Goal: Find specific page/section: Find specific page/section

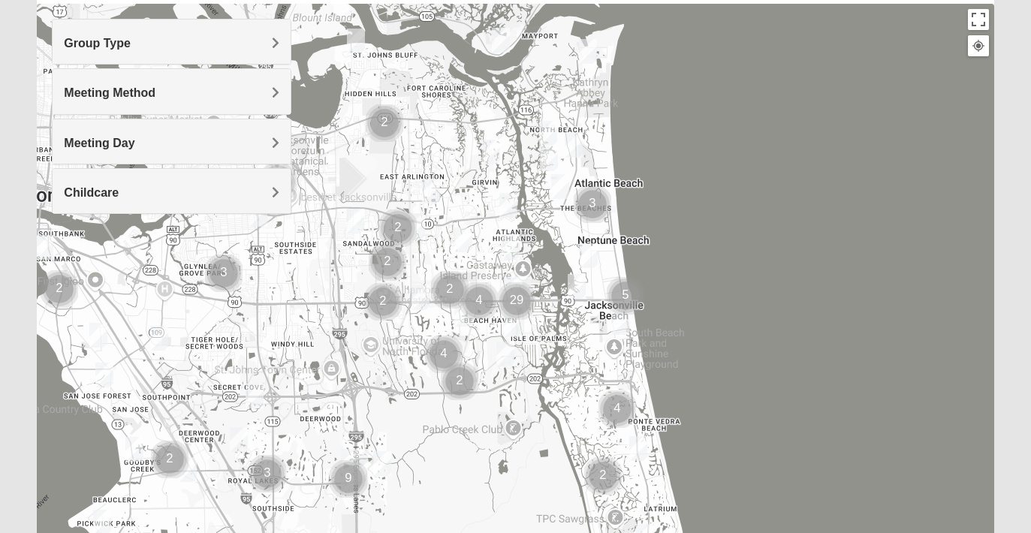
scroll to position [157, 0]
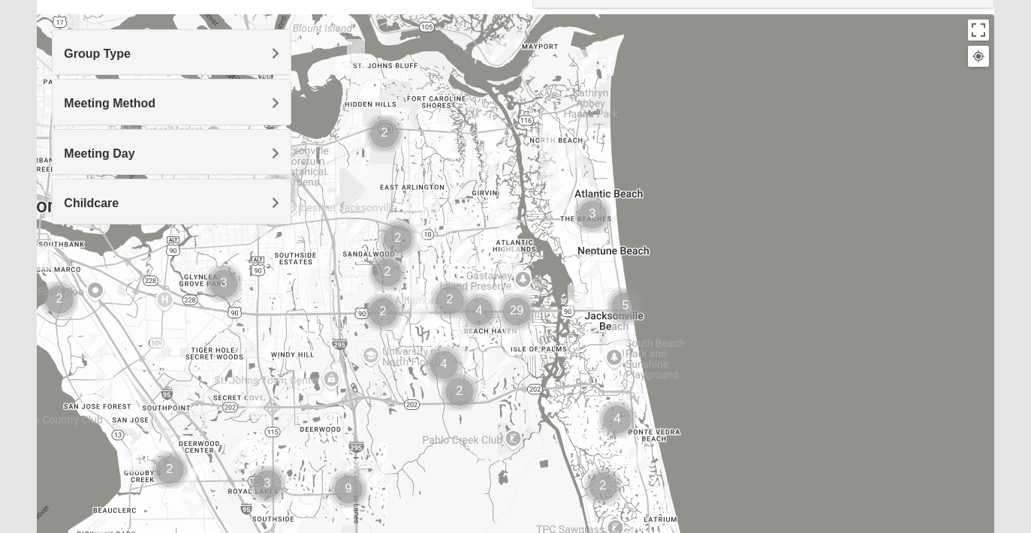
click at [194, 93] on div "Meeting Method" at bounding box center [172, 102] width 238 height 44
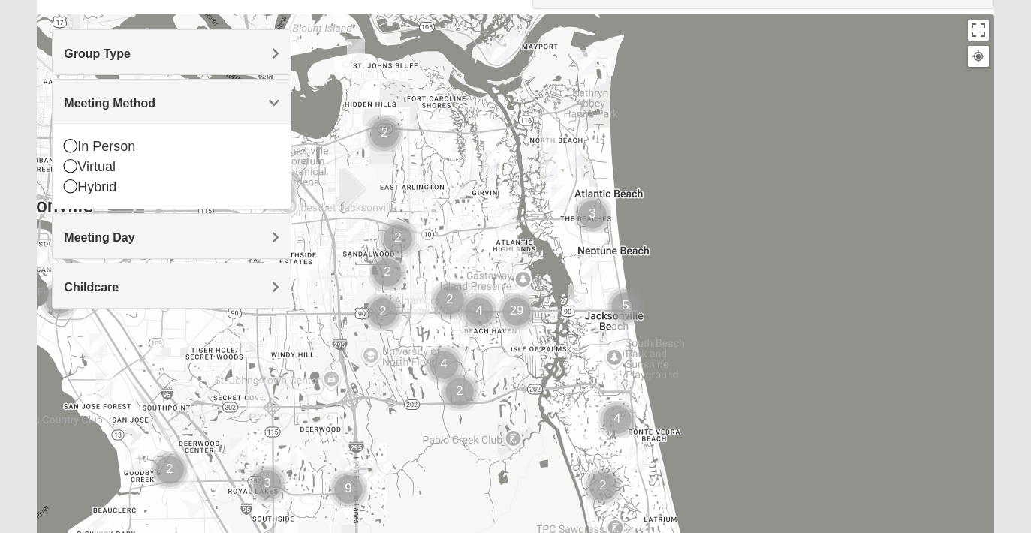
click at [175, 59] on h4 "Group Type" at bounding box center [172, 54] width 216 height 14
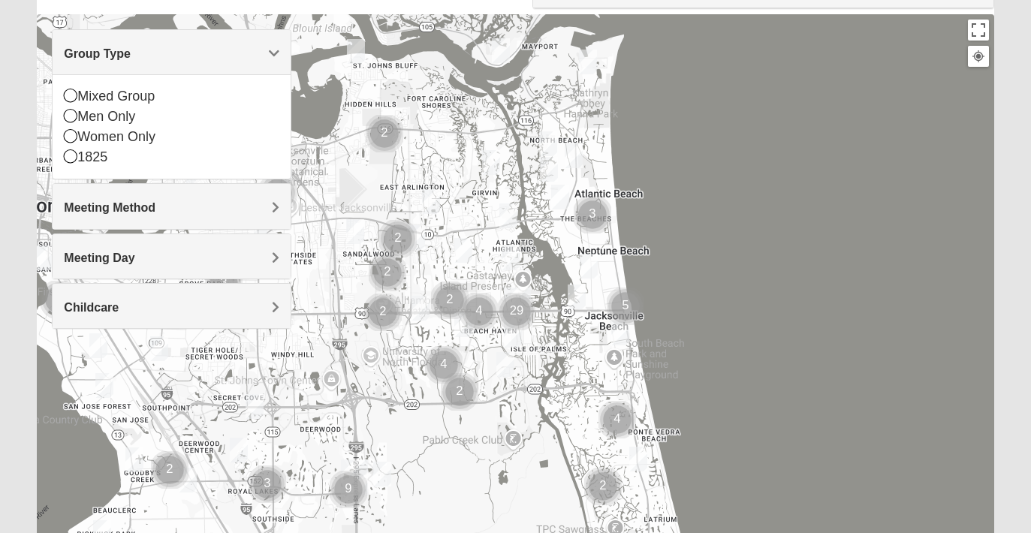
click at [115, 249] on div "Meeting Day" at bounding box center [172, 256] width 238 height 44
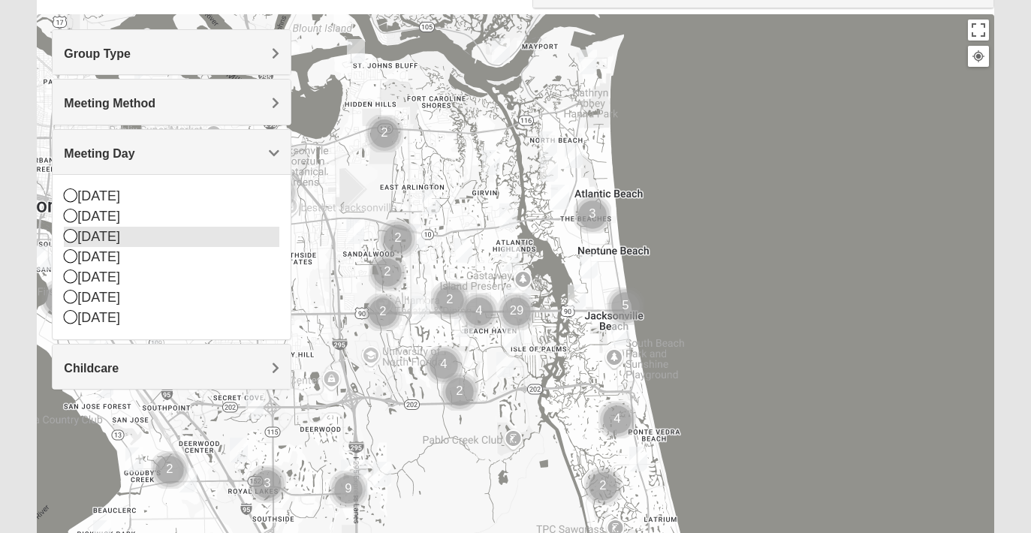
click at [109, 234] on div "[DATE]" at bounding box center [172, 237] width 216 height 20
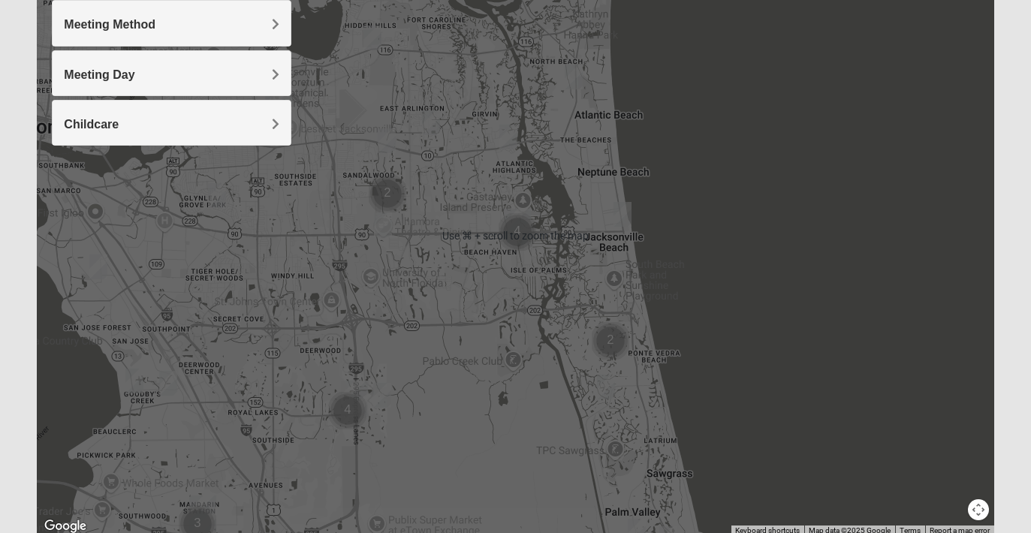
scroll to position [294, 0]
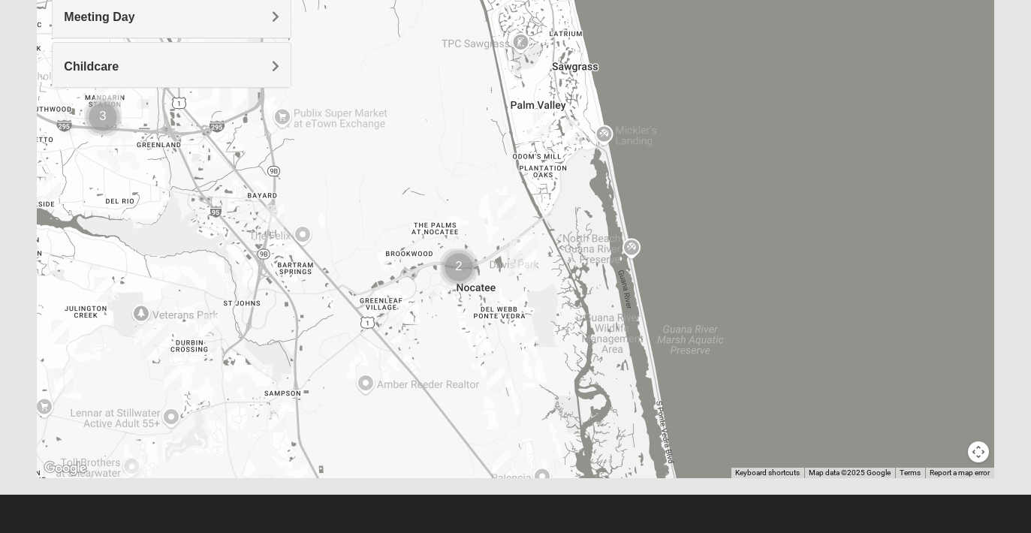
drag, startPoint x: 607, startPoint y: 423, endPoint x: 512, endPoint y: 71, distance: 364.8
click at [512, 71] on div at bounding box center [515, 178] width 957 height 601
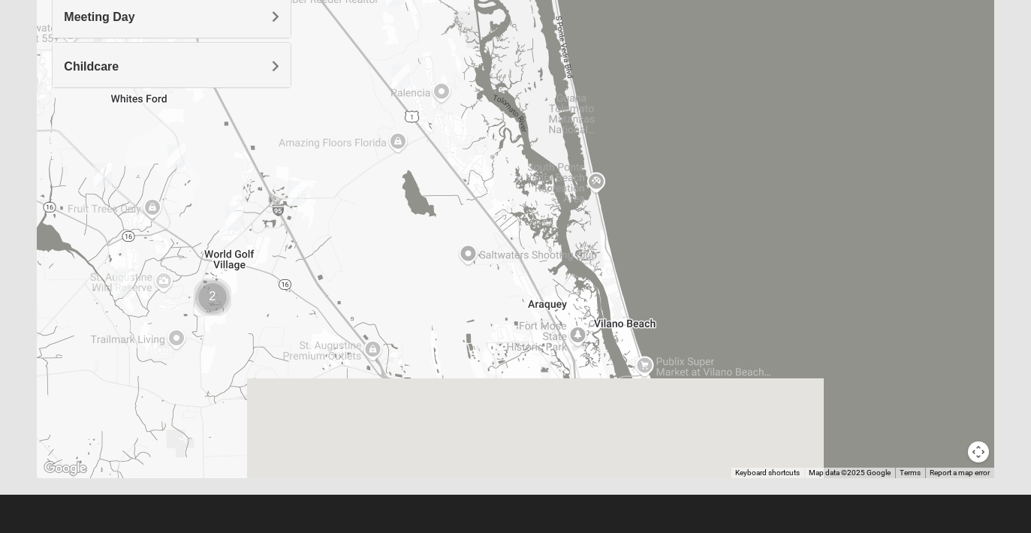
drag, startPoint x: 519, startPoint y: 311, endPoint x: 414, endPoint y: -82, distance: 406.6
click at [414, 0] on html "Log In Find A Group Error Show List Loading Groups" at bounding box center [515, 119] width 1031 height 827
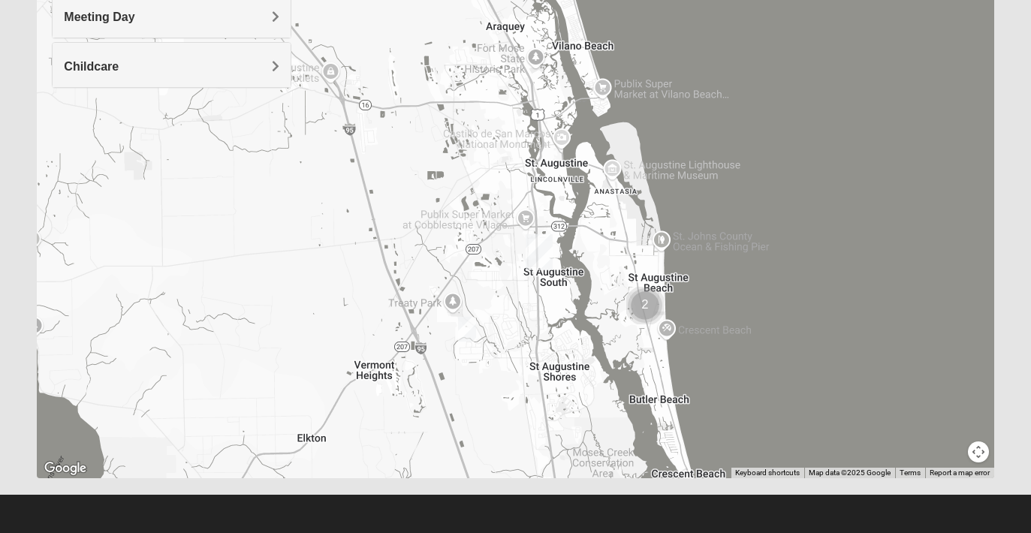
drag, startPoint x: 511, startPoint y: 273, endPoint x: 472, endPoint y: -8, distance: 282.9
click at [472, 0] on html "Log In Find A Group Error Show List Loading Groups" at bounding box center [515, 119] width 1031 height 827
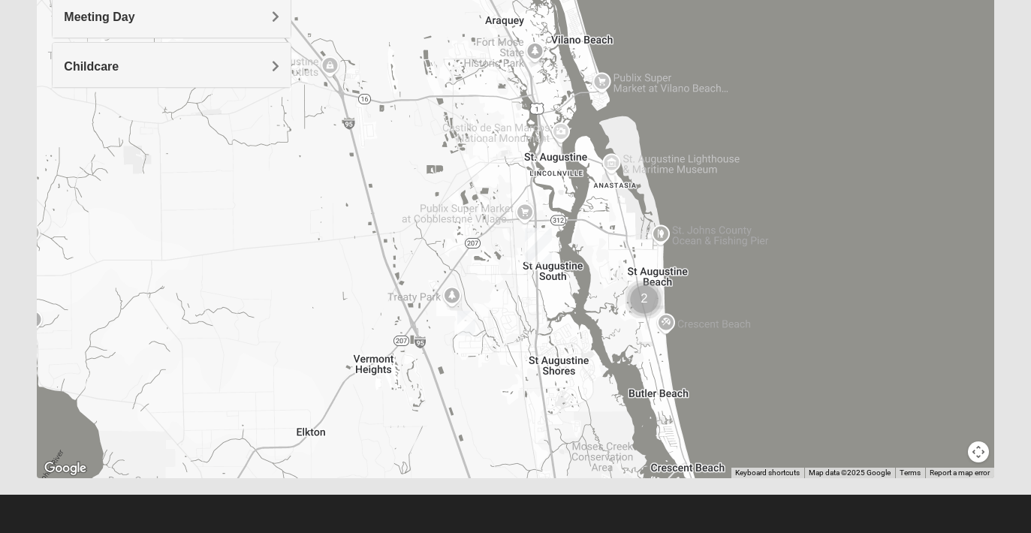
click at [466, 324] on img "Mixed McClellan 32086" at bounding box center [466, 323] width 18 height 25
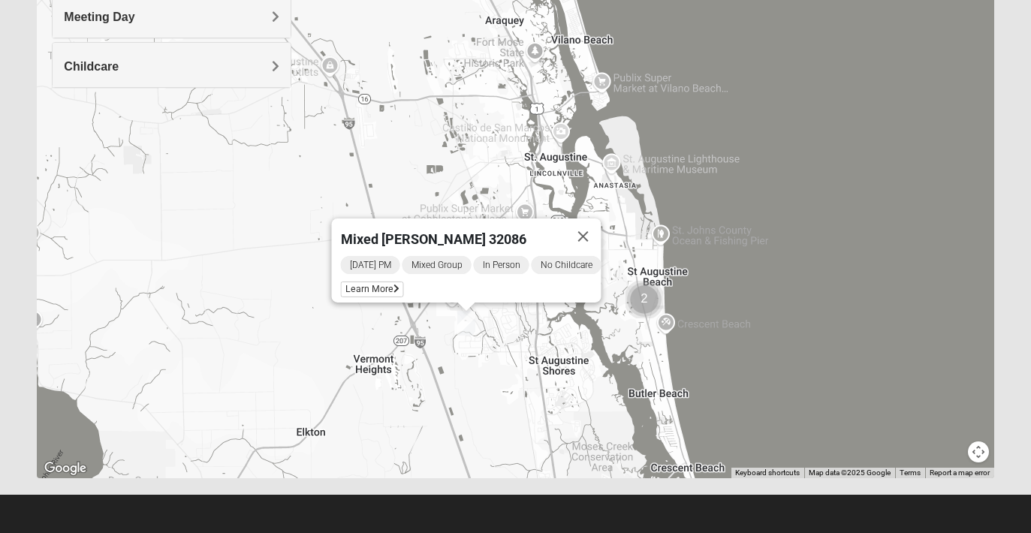
click at [640, 303] on img "Cluster of 2 groups" at bounding box center [645, 300] width 38 height 38
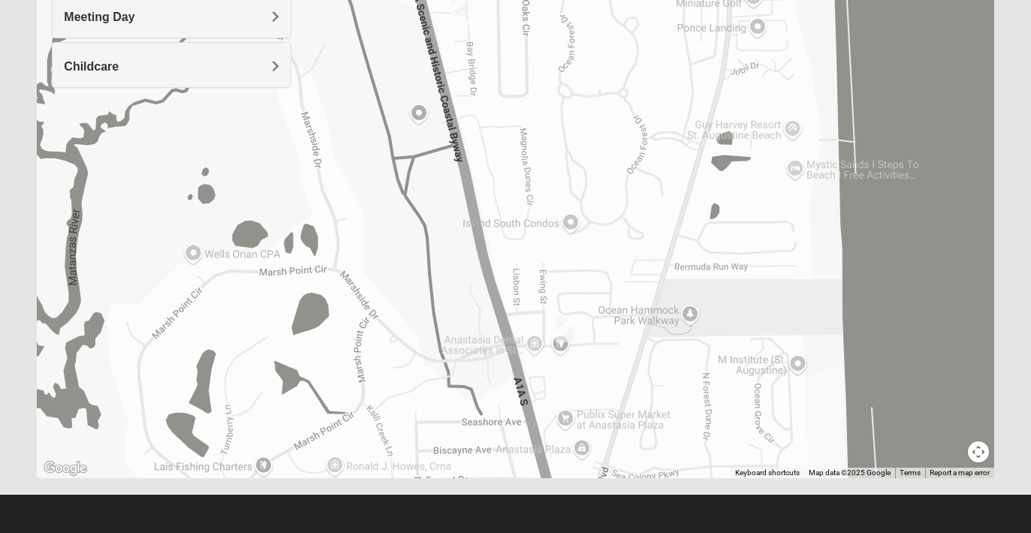
click at [570, 330] on img "Mixed West Tuesday 32080" at bounding box center [565, 330] width 18 height 25
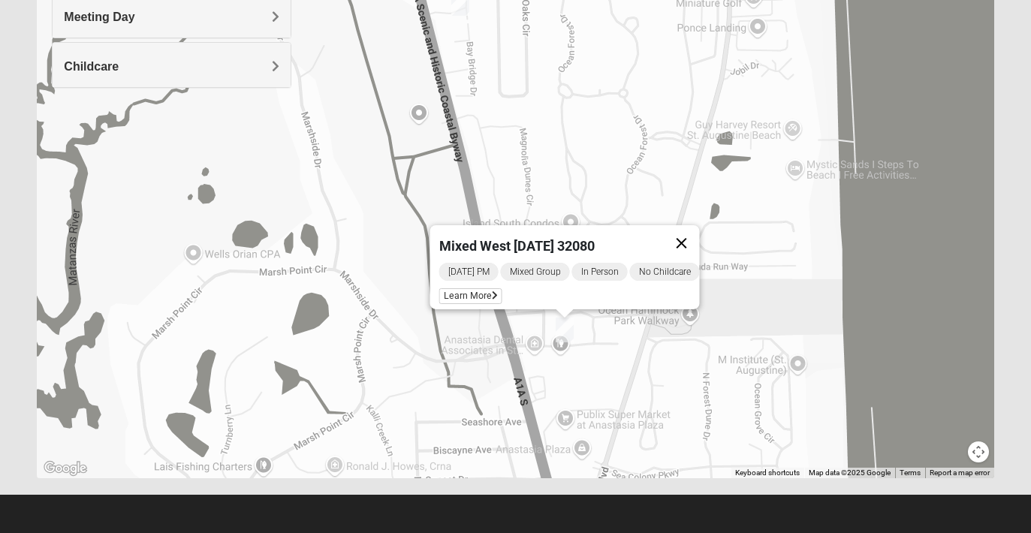
click at [688, 235] on button "Close" at bounding box center [681, 243] width 36 height 36
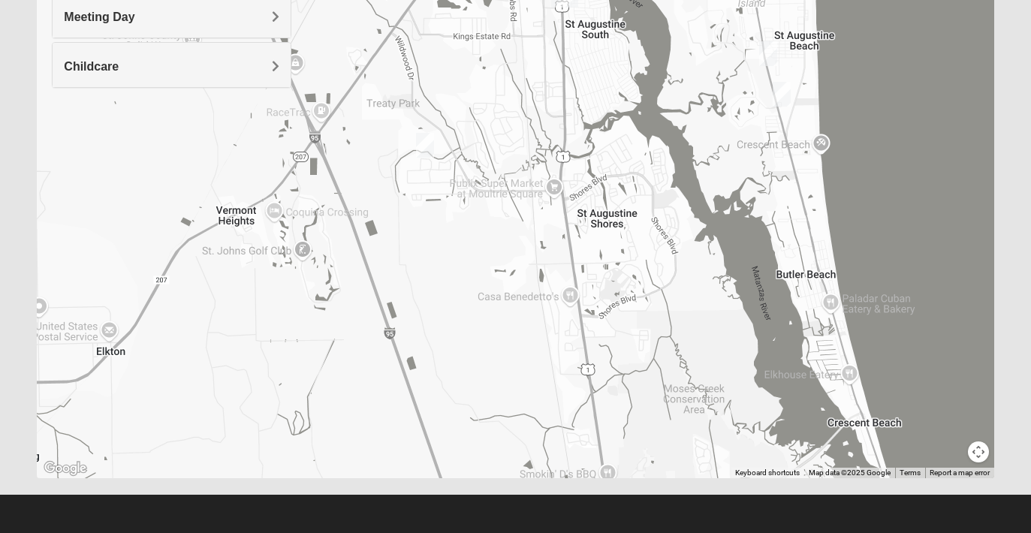
drag, startPoint x: 539, startPoint y: 308, endPoint x: 732, endPoint y: 177, distance: 233.1
click at [732, 177] on div at bounding box center [515, 178] width 957 height 601
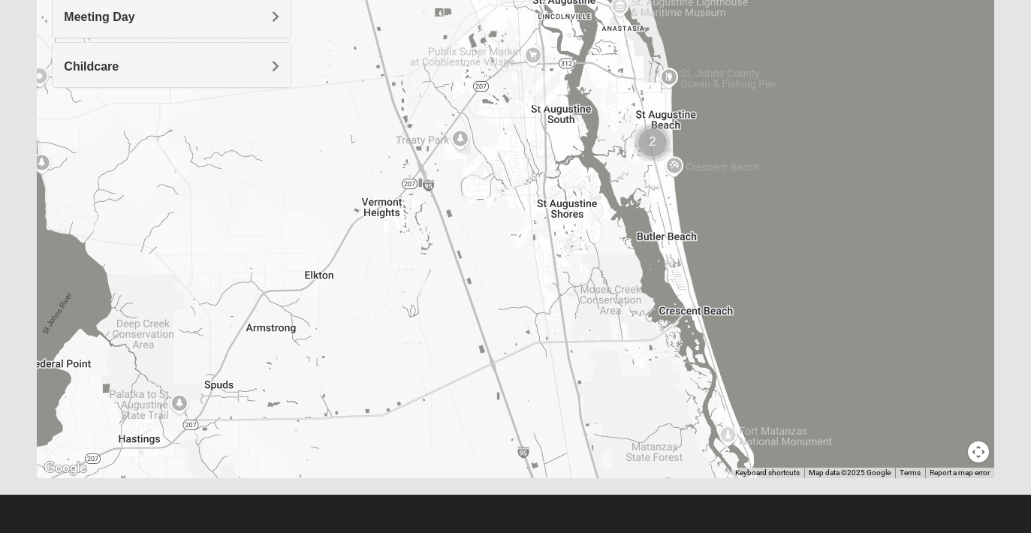
click at [649, 149] on img "Cluster of 2 groups" at bounding box center [653, 143] width 38 height 38
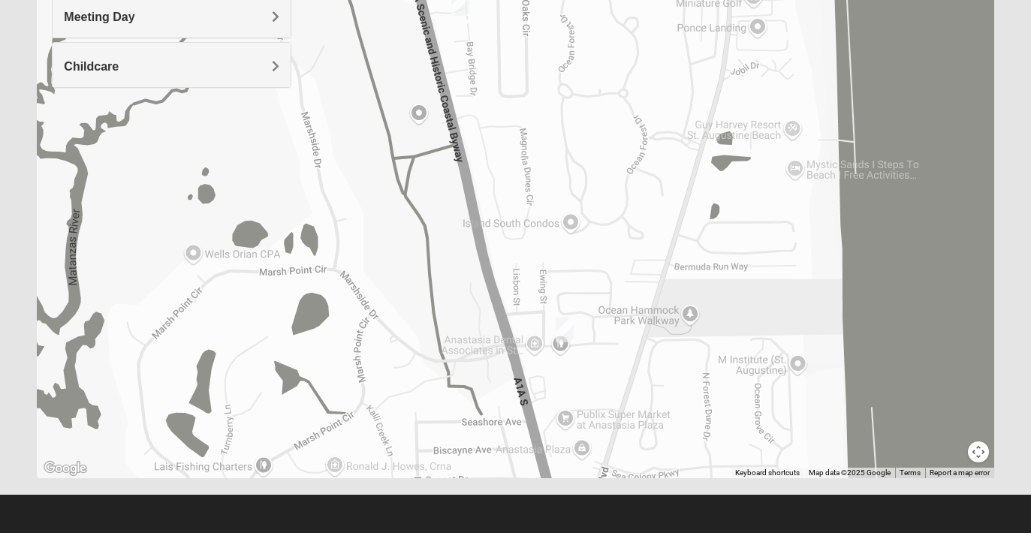
click at [567, 335] on img "Mixed West Tuesday 32080" at bounding box center [565, 330] width 18 height 25
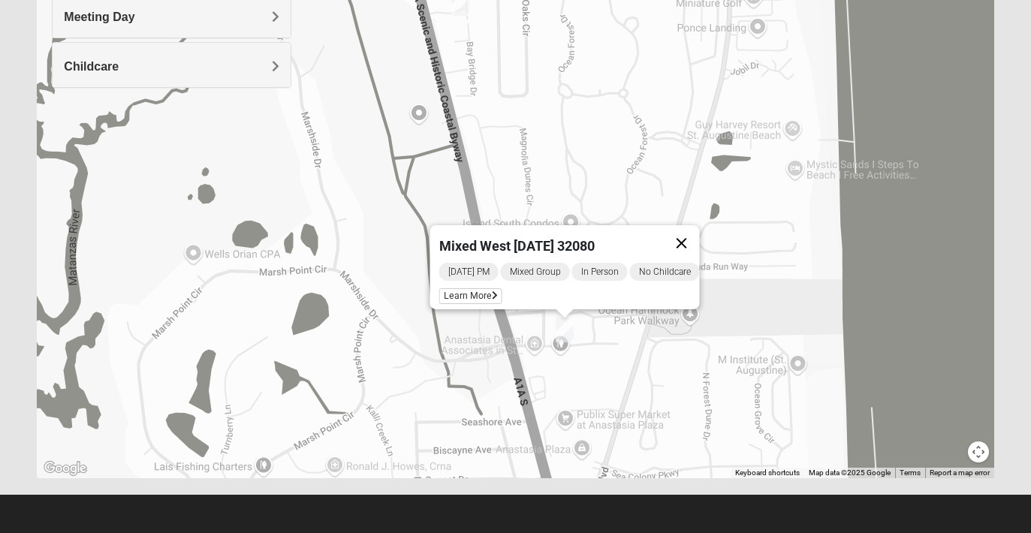
click at [693, 231] on button "Close" at bounding box center [681, 243] width 36 height 36
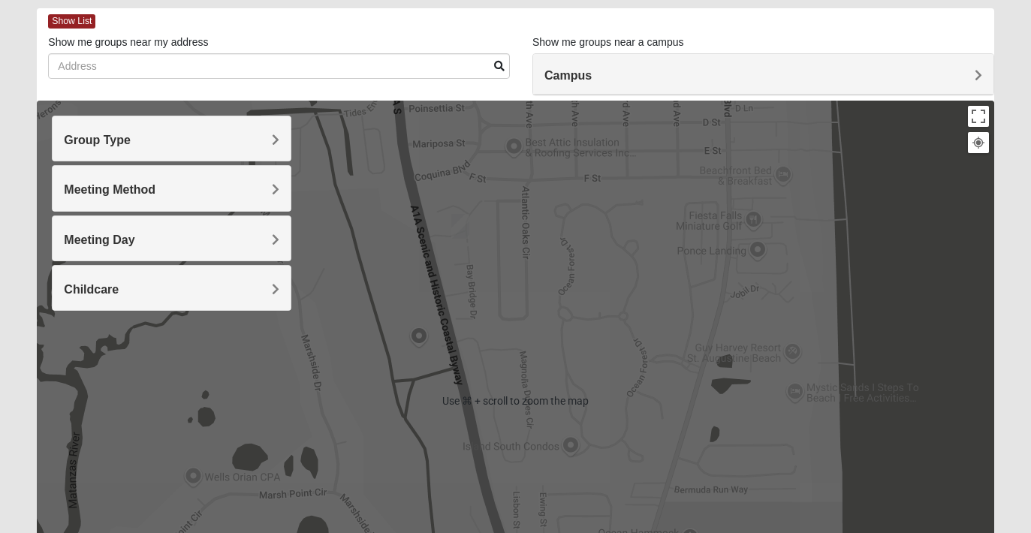
scroll to position [68, 0]
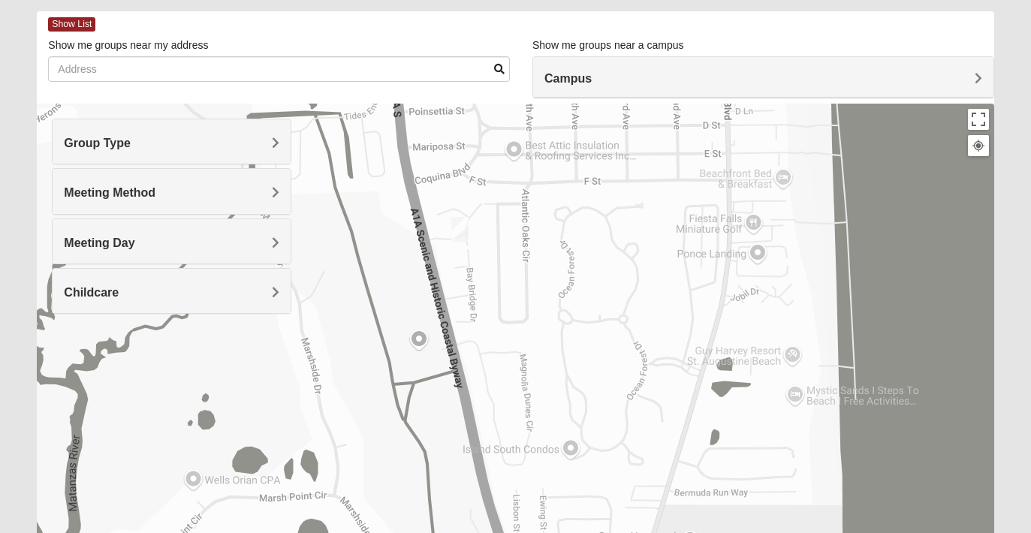
click at [592, 79] on h4 "Campus" at bounding box center [764, 78] width 438 height 14
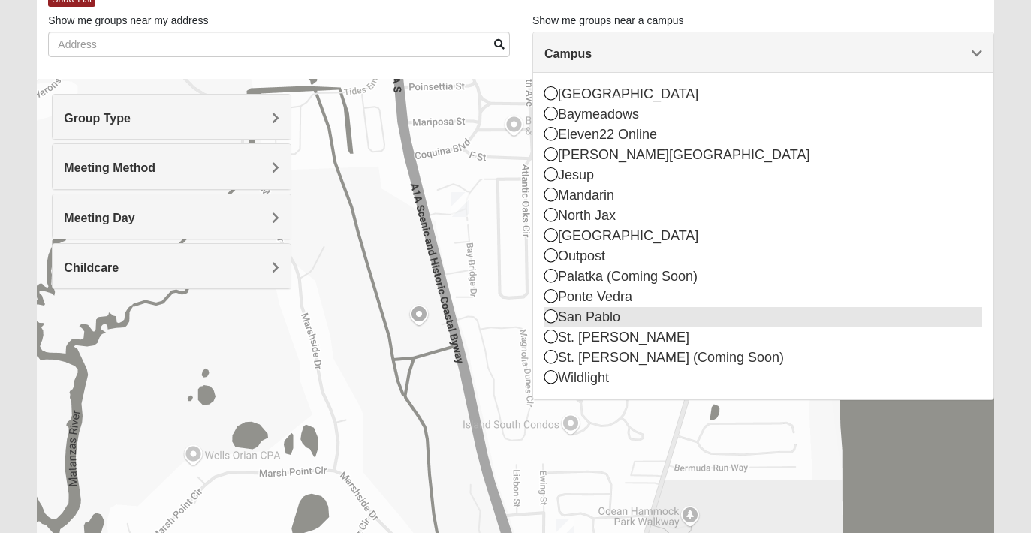
scroll to position [96, 0]
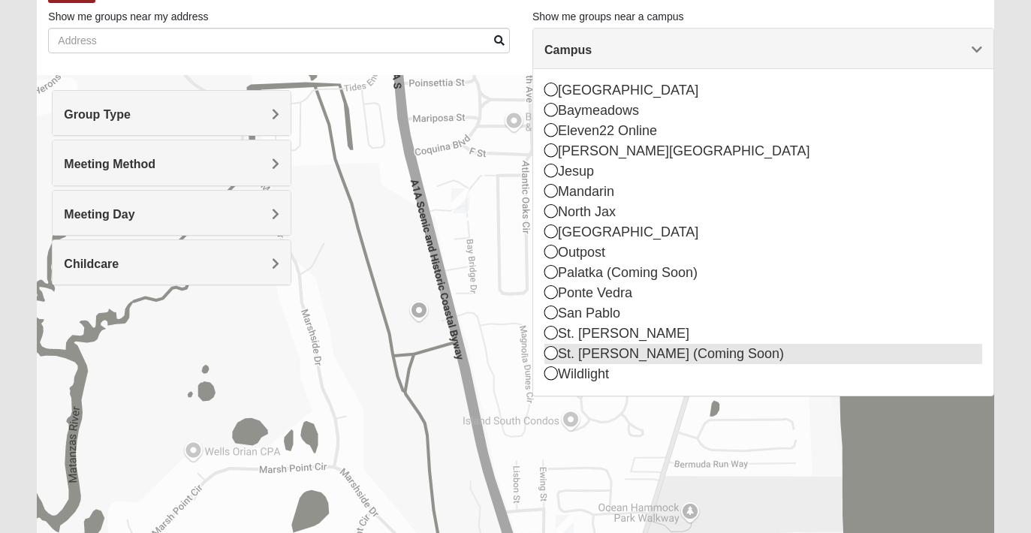
click at [569, 356] on div "St. [PERSON_NAME] (Coming Soon)" at bounding box center [764, 354] width 438 height 20
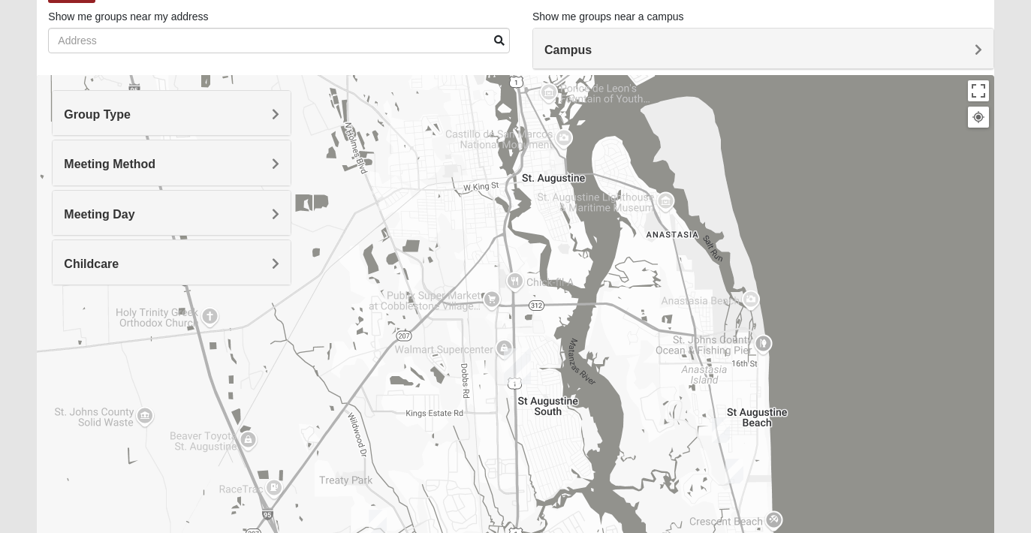
click at [521, 370] on img "St. Augustine (Coming Soon)" at bounding box center [517, 367] width 27 height 36
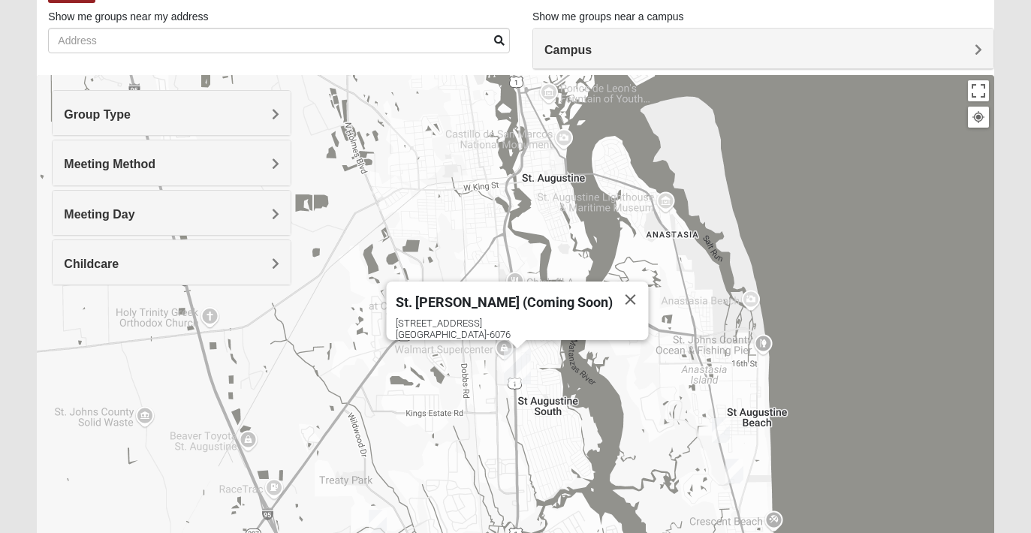
click at [521, 370] on img "St. Augustine (Coming Soon)" at bounding box center [517, 367] width 27 height 36
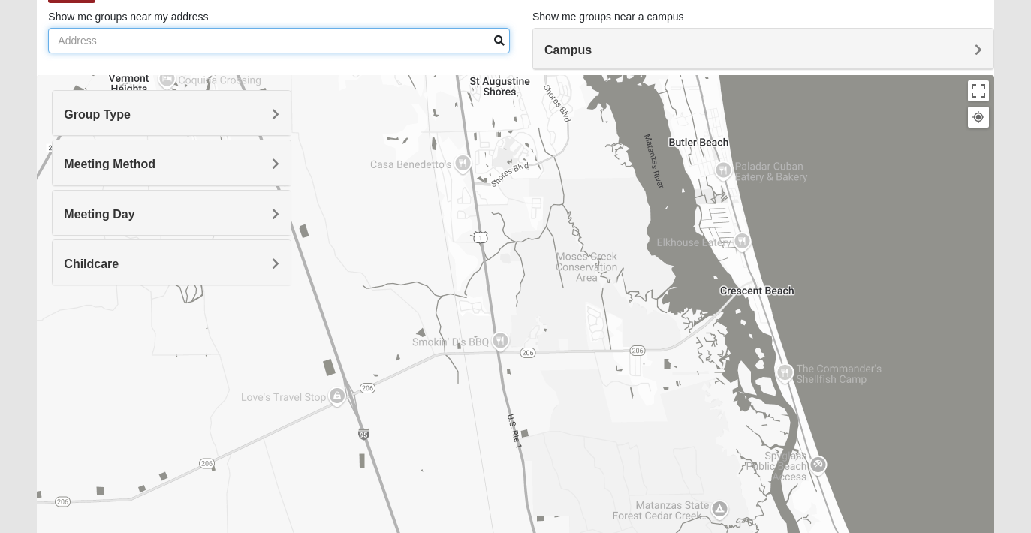
drag, startPoint x: 533, startPoint y: 427, endPoint x: 448, endPoint y: -84, distance: 517.6
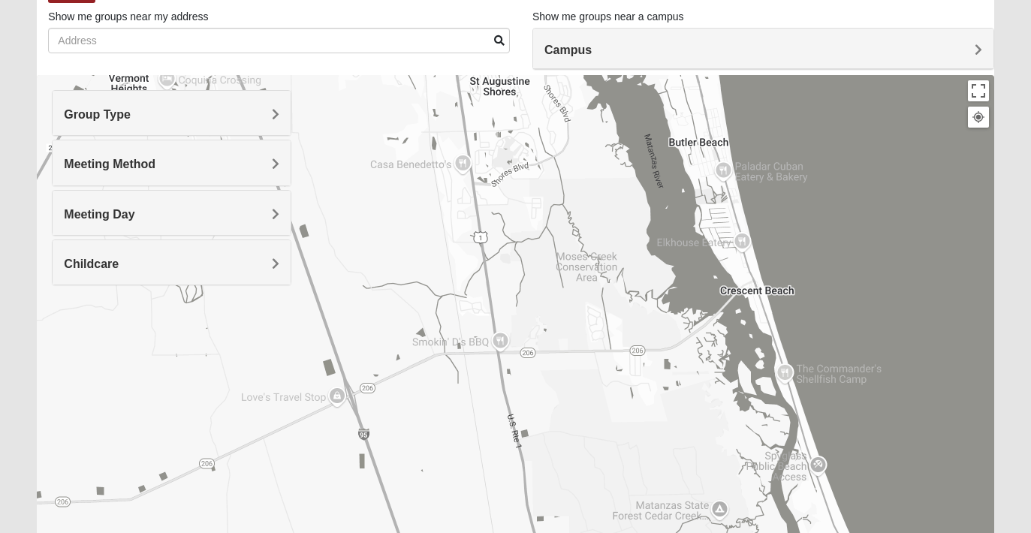
click at [448, 0] on html "Log In Find A Group Error Show List Loading Groups" at bounding box center [515, 317] width 1031 height 827
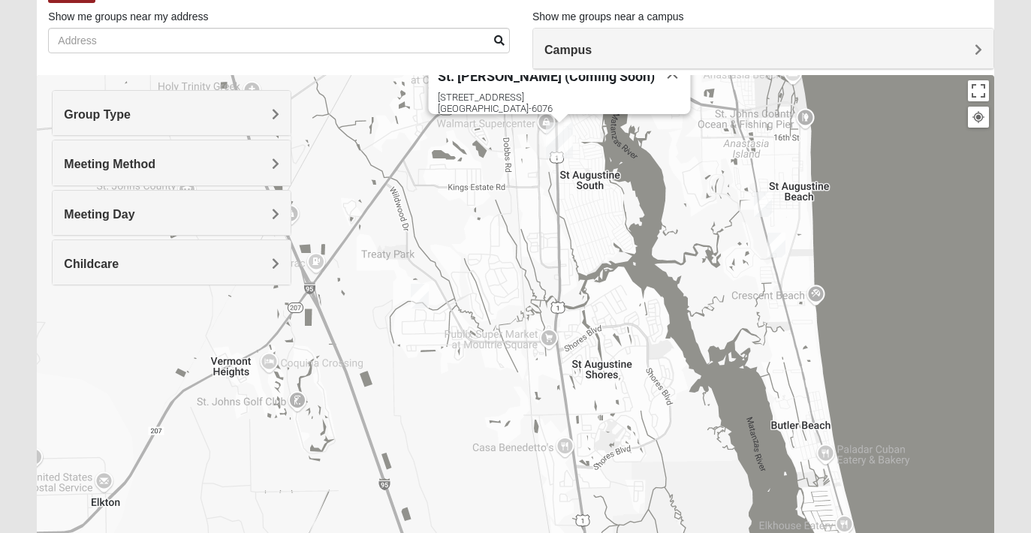
drag, startPoint x: 508, startPoint y: 312, endPoint x: 658, endPoint y: 591, distance: 316.9
click at [658, 533] on html "Log In Find A Group Error Show List Loading Groups" at bounding box center [515, 317] width 1031 height 827
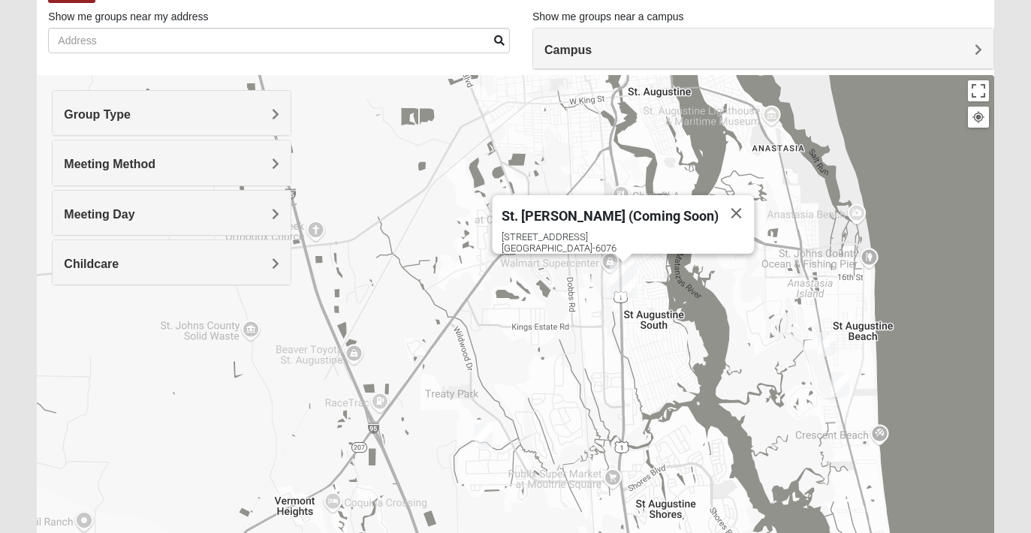
drag, startPoint x: 613, startPoint y: 222, endPoint x: 634, endPoint y: 365, distance: 144.2
click at [634, 365] on div "St. [PERSON_NAME] (Coming Soon) [STREET_ADDRESS]" at bounding box center [515, 375] width 957 height 601
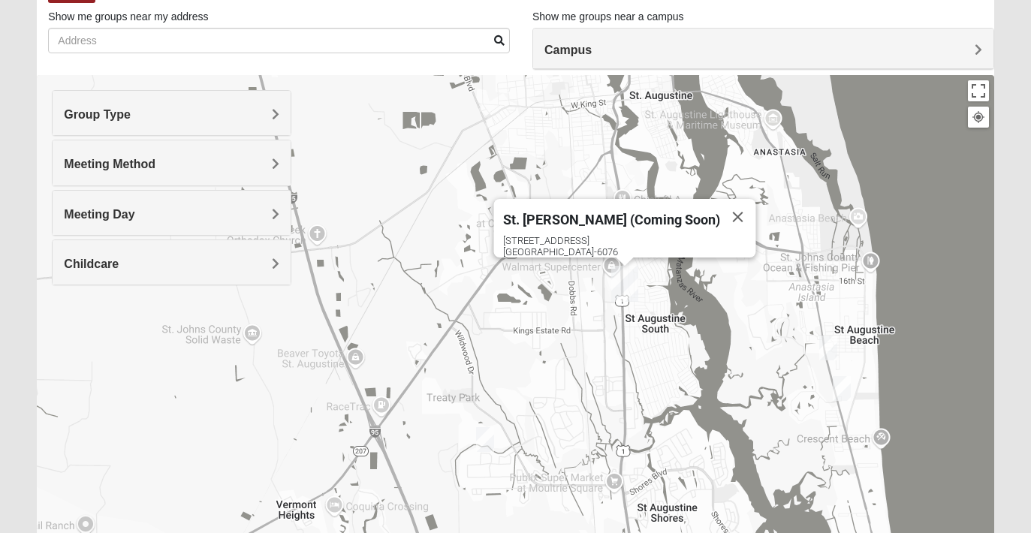
click at [145, 219] on h4 "Meeting Day" at bounding box center [172, 214] width 216 height 14
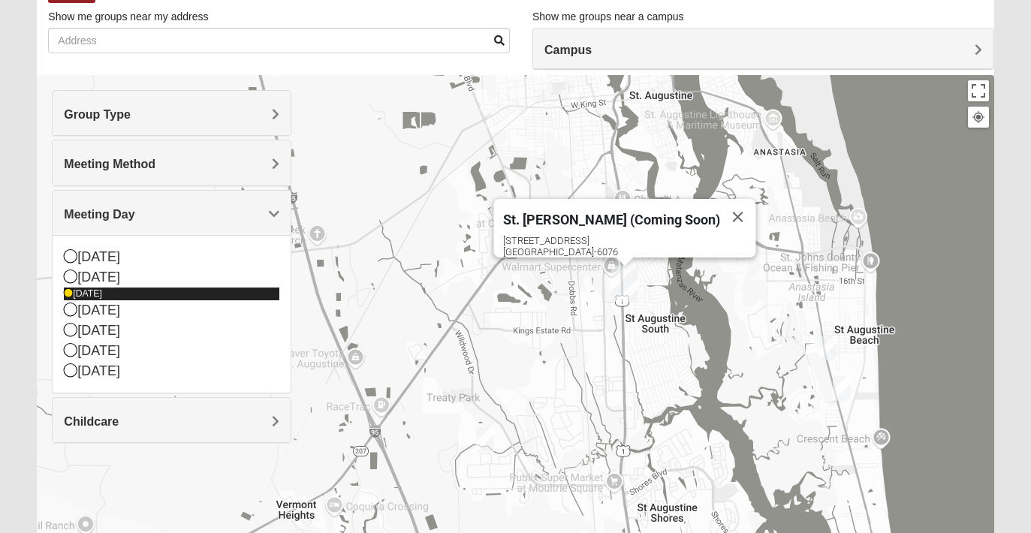
click at [68, 294] on icon at bounding box center [68, 293] width 9 height 9
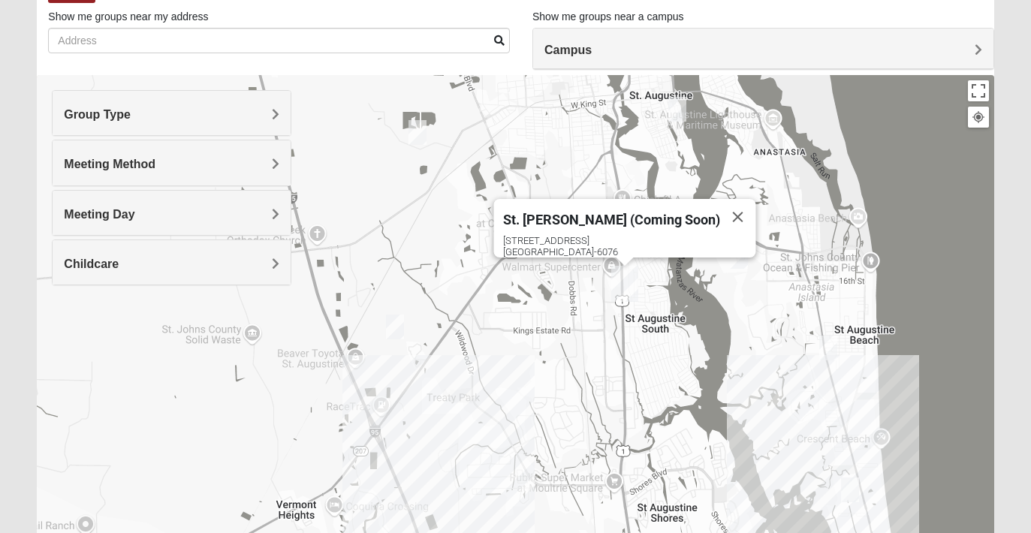
click at [494, 454] on div "St. [PERSON_NAME] (Coming Soon) [STREET_ADDRESS]" at bounding box center [515, 375] width 957 height 601
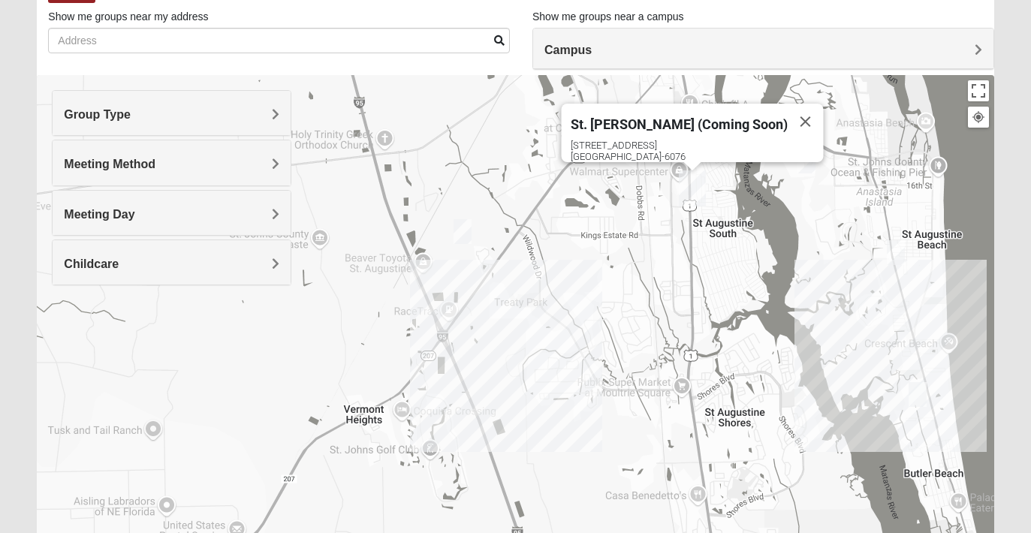
drag, startPoint x: 693, startPoint y: 164, endPoint x: 693, endPoint y: 323, distance: 159.2
click at [693, 323] on div "St. [PERSON_NAME] (Coming Soon) [STREET_ADDRESS]" at bounding box center [515, 375] width 957 height 601
click at [696, 203] on img "St. Augustine (Coming Soon)" at bounding box center [692, 188] width 27 height 36
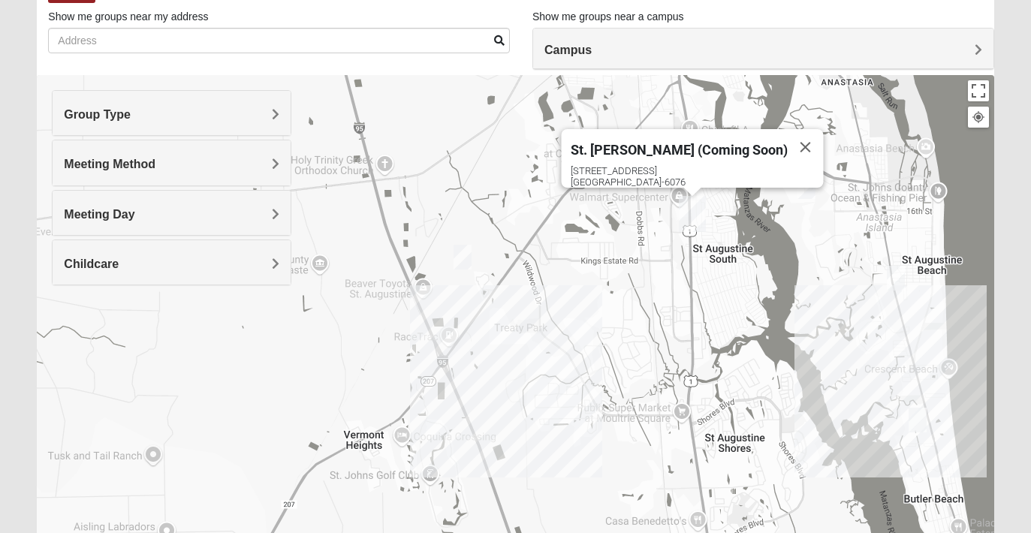
click at [693, 210] on img "St. Augustine (Coming Soon)" at bounding box center [692, 214] width 27 height 36
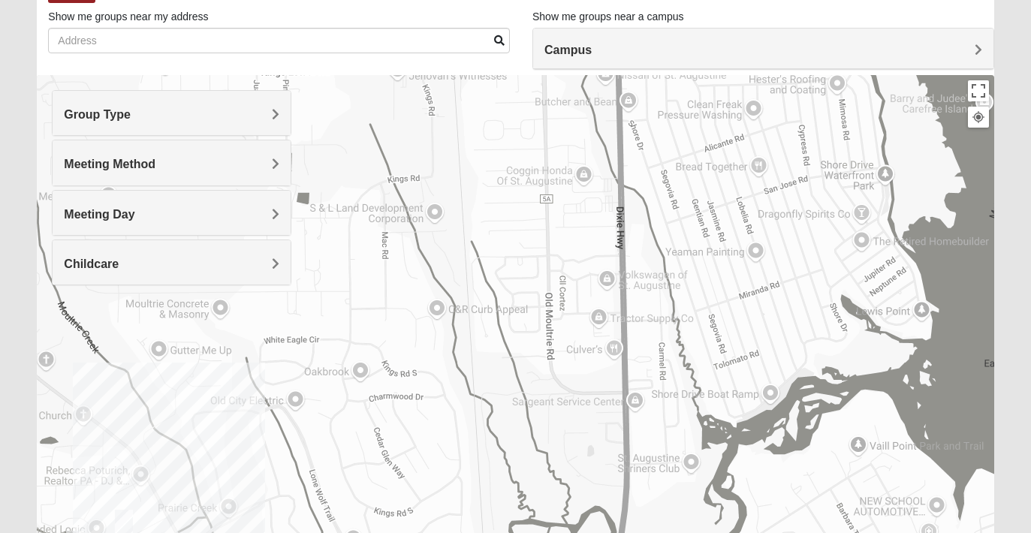
drag, startPoint x: 638, startPoint y: 210, endPoint x: 648, endPoint y: 591, distance: 381.7
click at [648, 533] on html "Log In Find A Group Error Show List Loading Groups" at bounding box center [515, 317] width 1031 height 827
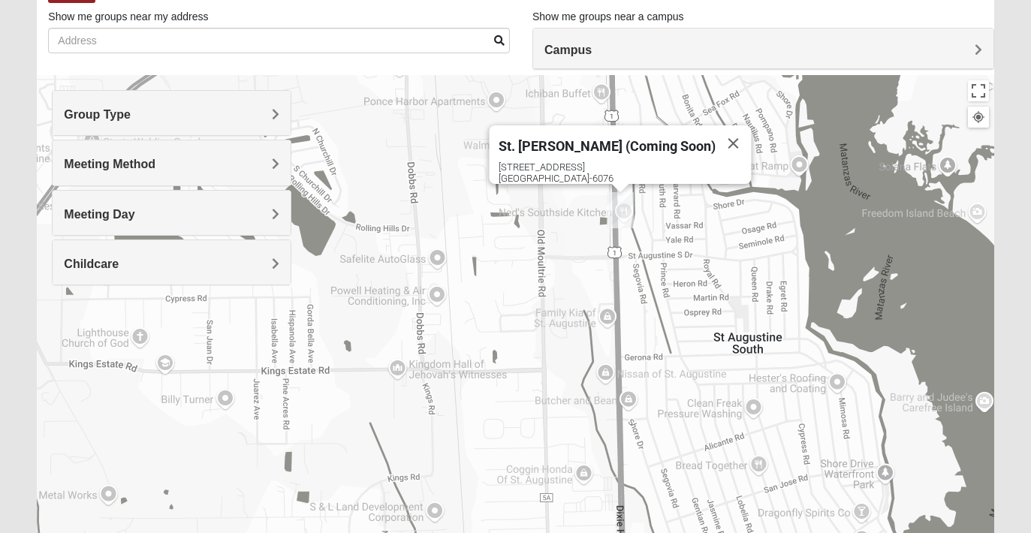
drag, startPoint x: 667, startPoint y: 243, endPoint x: 665, endPoint y: 545, distance: 301.9
click at [665, 533] on html "Log In Find A Group Error Show List Loading Groups" at bounding box center [515, 317] width 1031 height 827
